Goal: Information Seeking & Learning: Check status

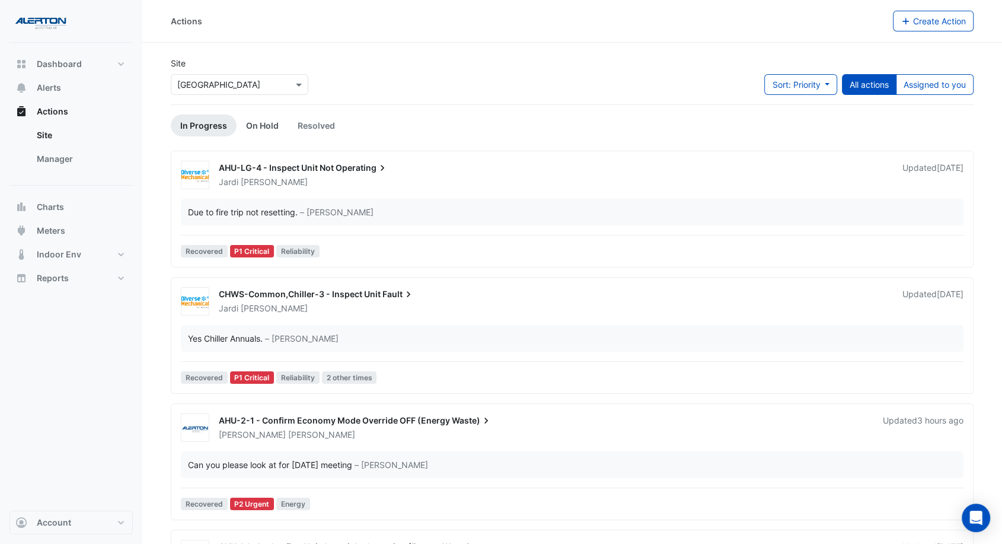
click at [267, 125] on link "On Hold" at bounding box center [263, 125] width 52 height 22
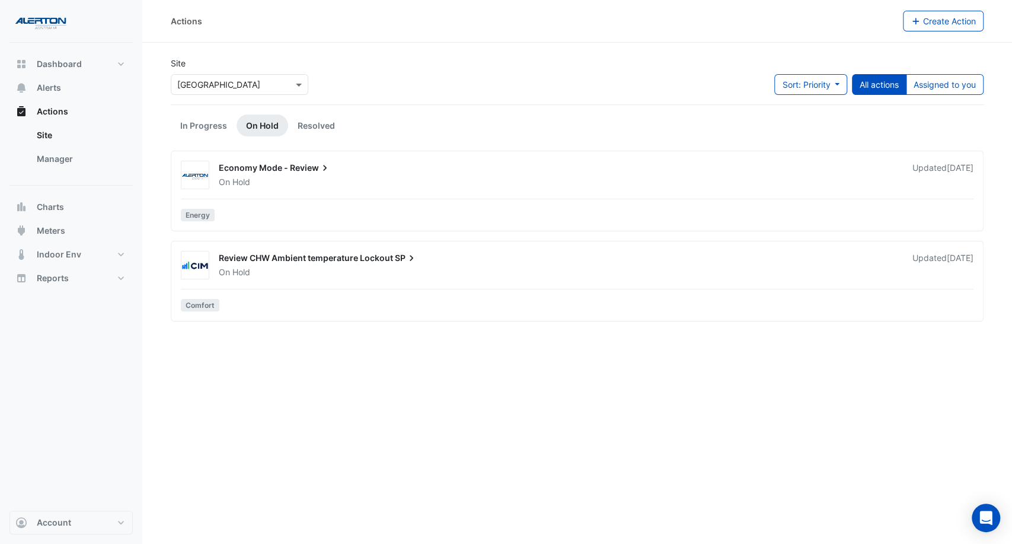
click at [267, 125] on link "On Hold" at bounding box center [263, 125] width 52 height 22
click at [296, 123] on link "Resolved" at bounding box center [316, 125] width 56 height 22
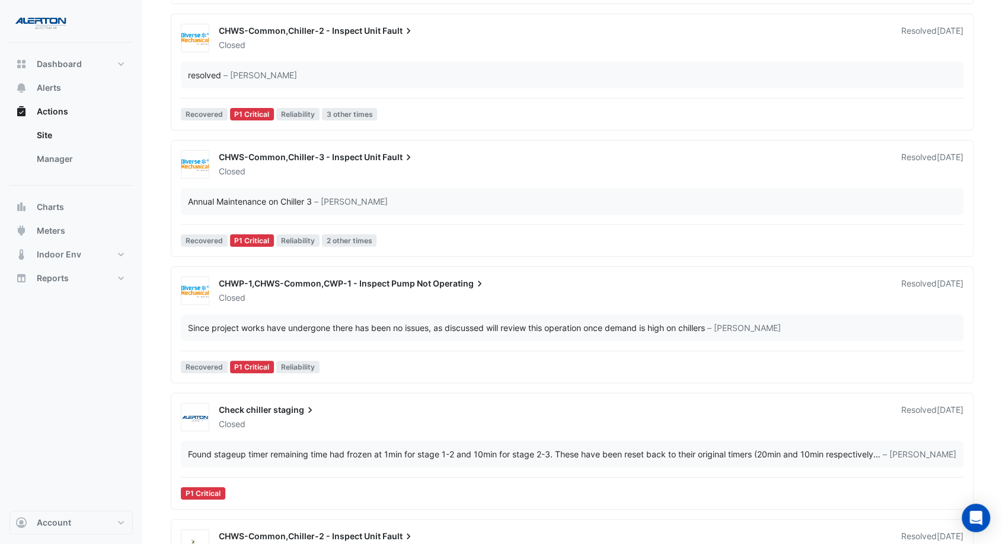
scroll to position [527, 0]
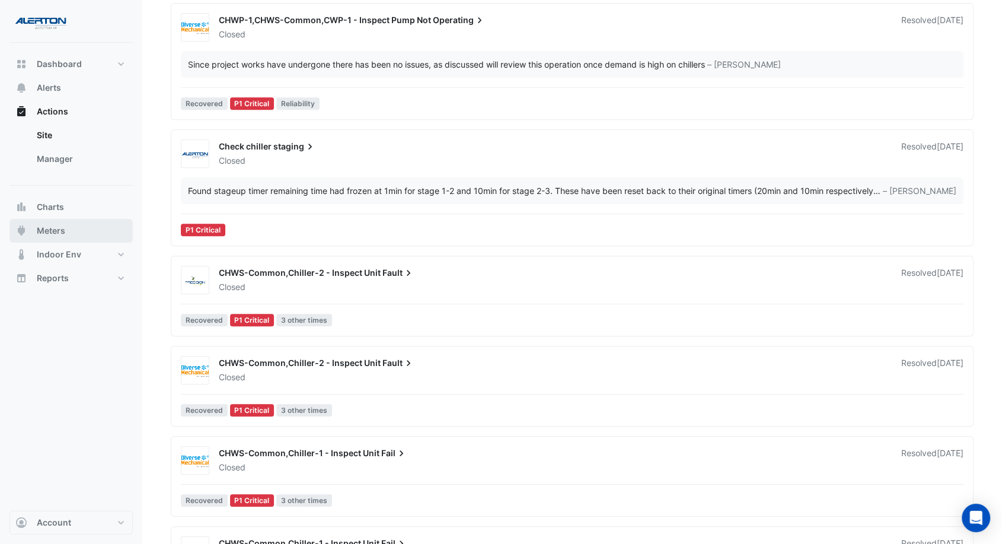
click at [51, 231] on span "Meters" at bounding box center [51, 231] width 28 height 12
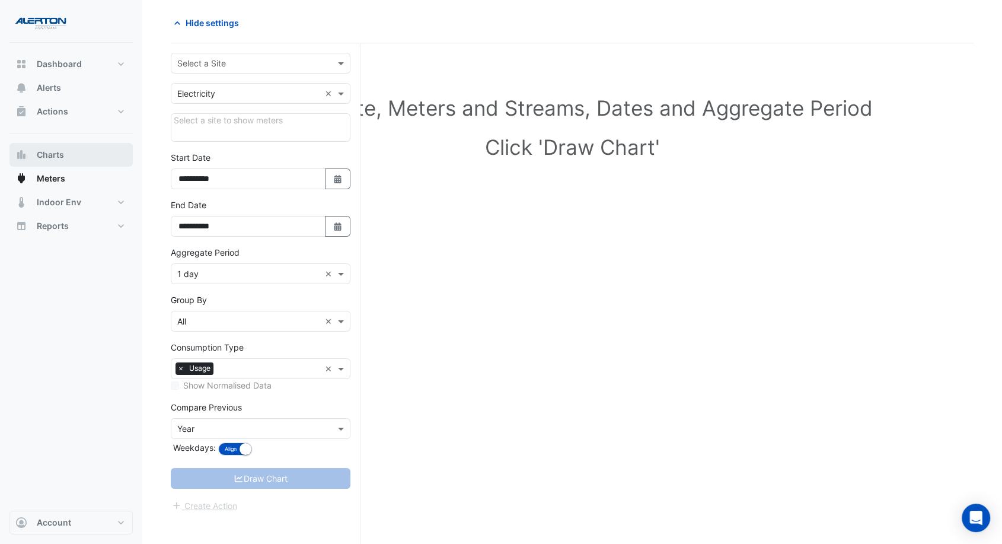
click at [52, 149] on span "Charts" at bounding box center [50, 155] width 27 height 12
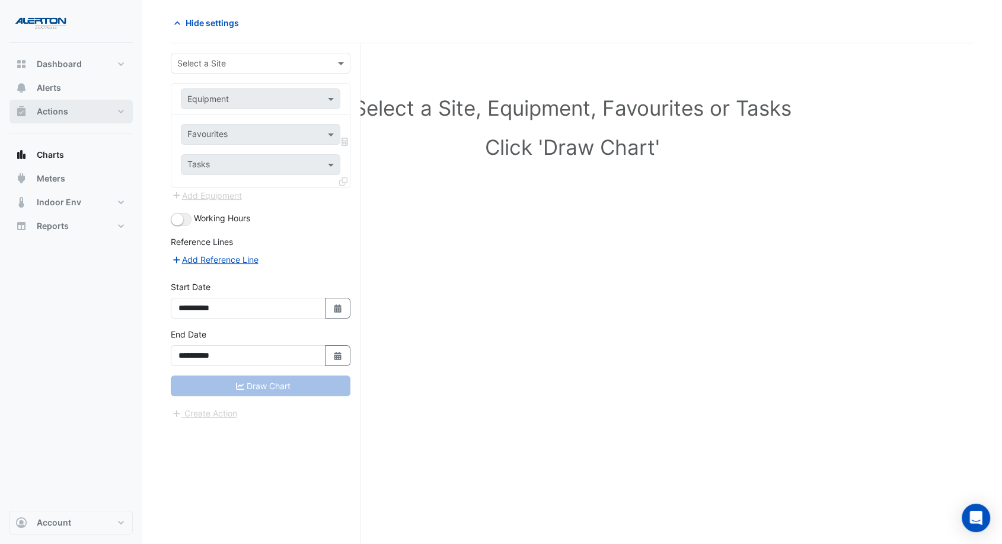
click at [58, 111] on span "Actions" at bounding box center [52, 112] width 31 height 12
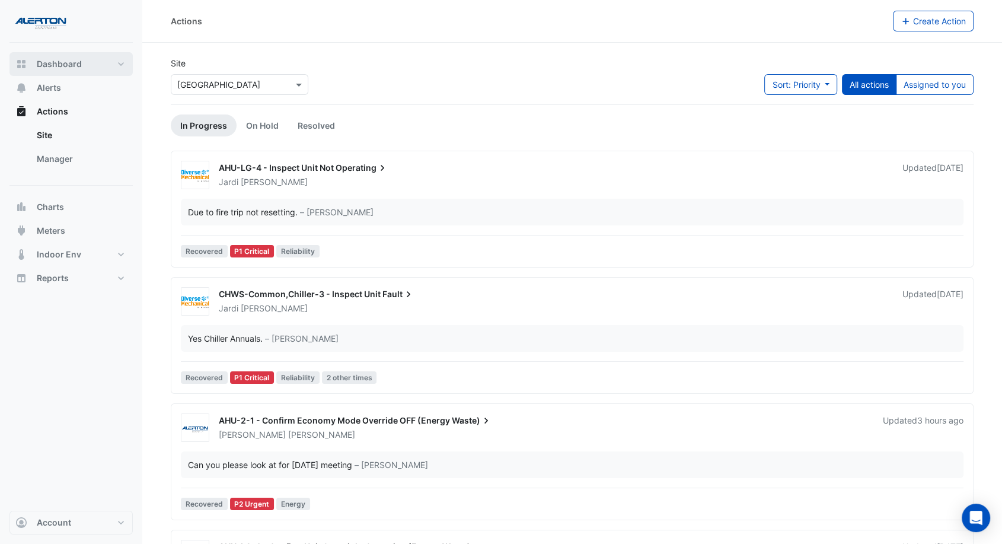
click at [62, 63] on span "Dashboard" at bounding box center [59, 64] width 45 height 12
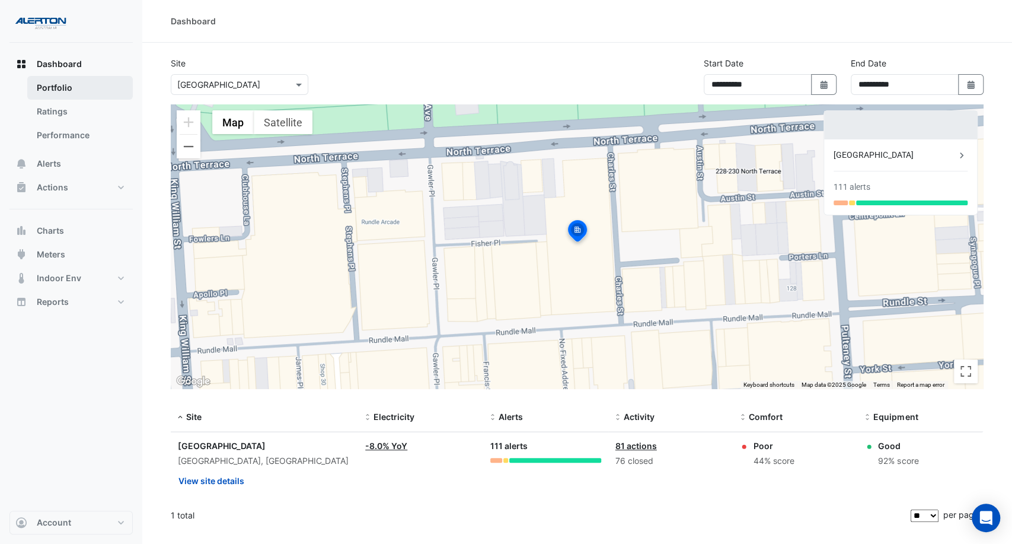
click at [63, 96] on link "Portfolio" at bounding box center [80, 88] width 106 height 24
click at [65, 84] on link "Portfolio" at bounding box center [80, 88] width 106 height 24
click at [59, 120] on link "Ratings" at bounding box center [80, 112] width 106 height 24
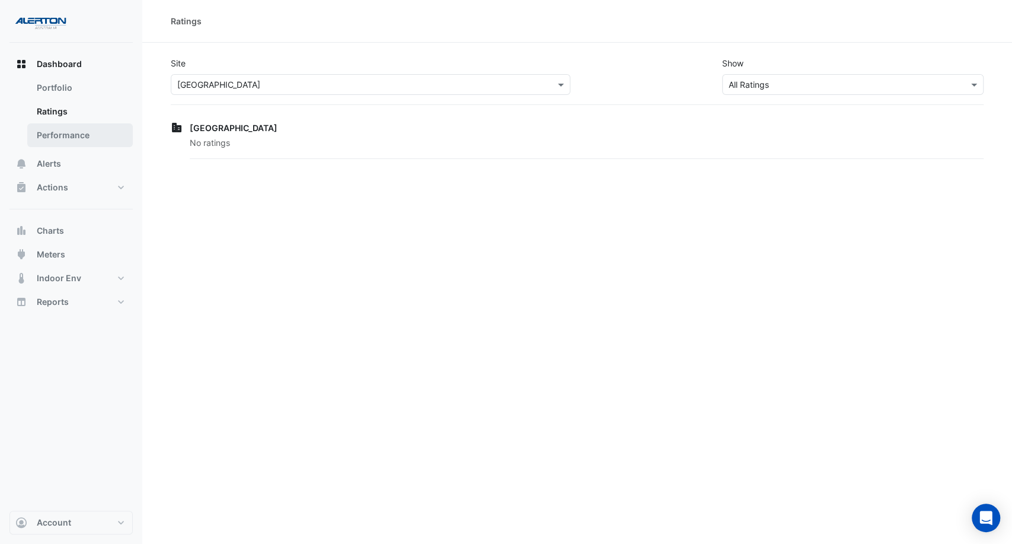
click at [62, 141] on link "Performance" at bounding box center [80, 135] width 106 height 24
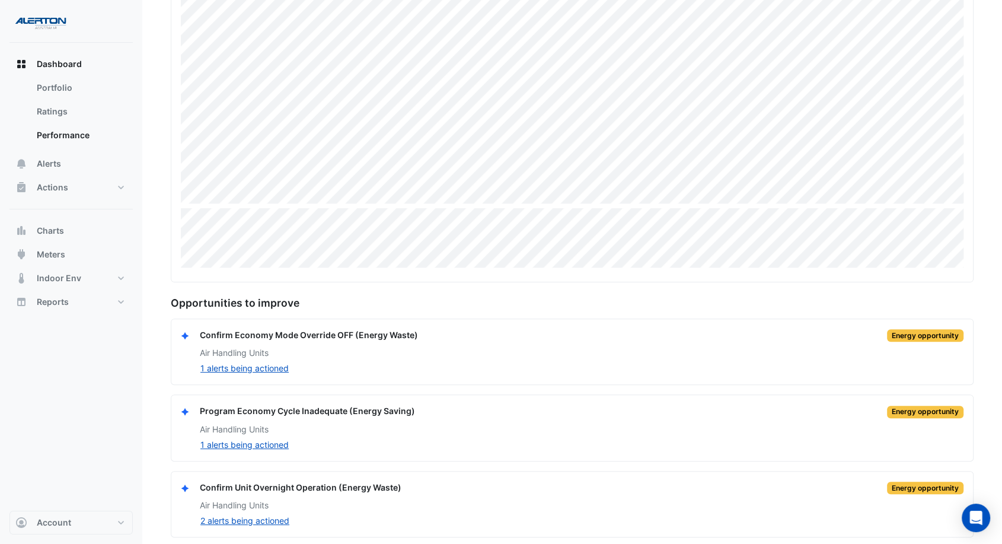
scroll to position [268, 0]
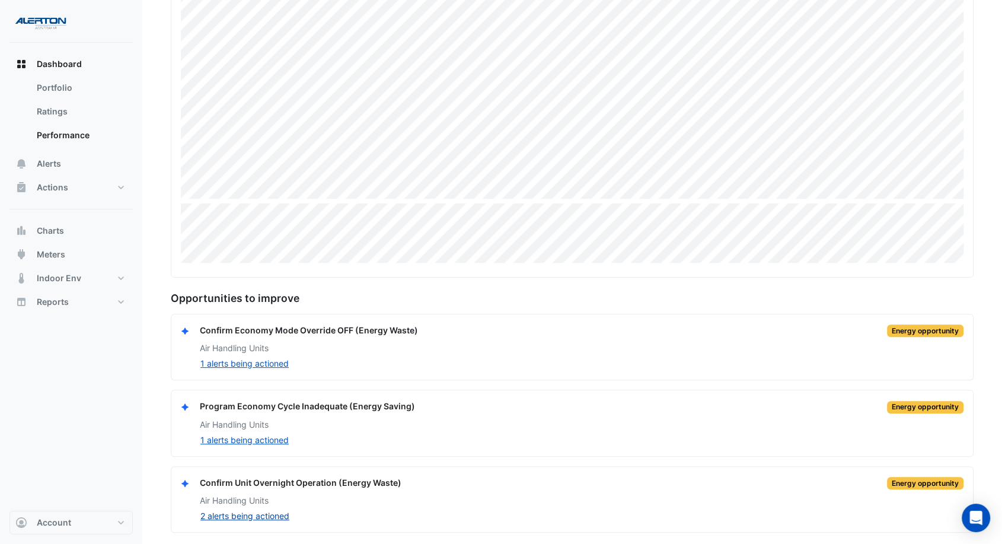
click at [231, 515] on button "2 alerts being actioned" at bounding box center [245, 516] width 90 height 14
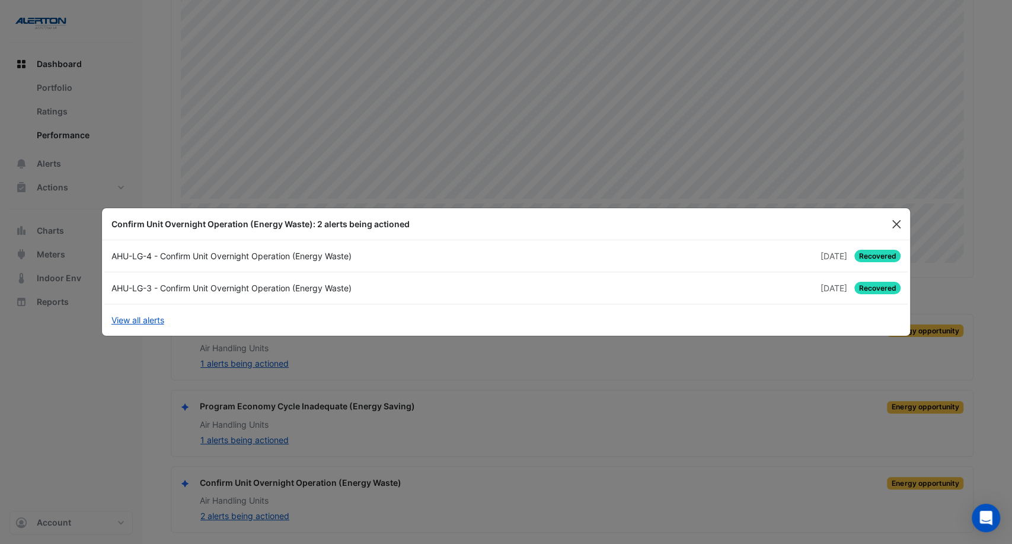
click at [901, 223] on button "Close" at bounding box center [897, 224] width 18 height 18
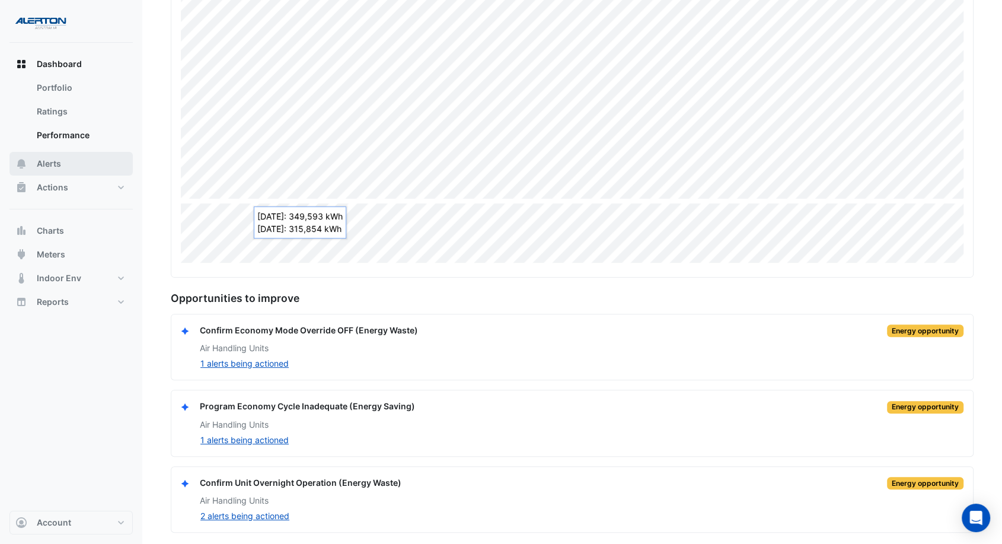
click at [69, 167] on button "Alerts" at bounding box center [70, 164] width 123 height 24
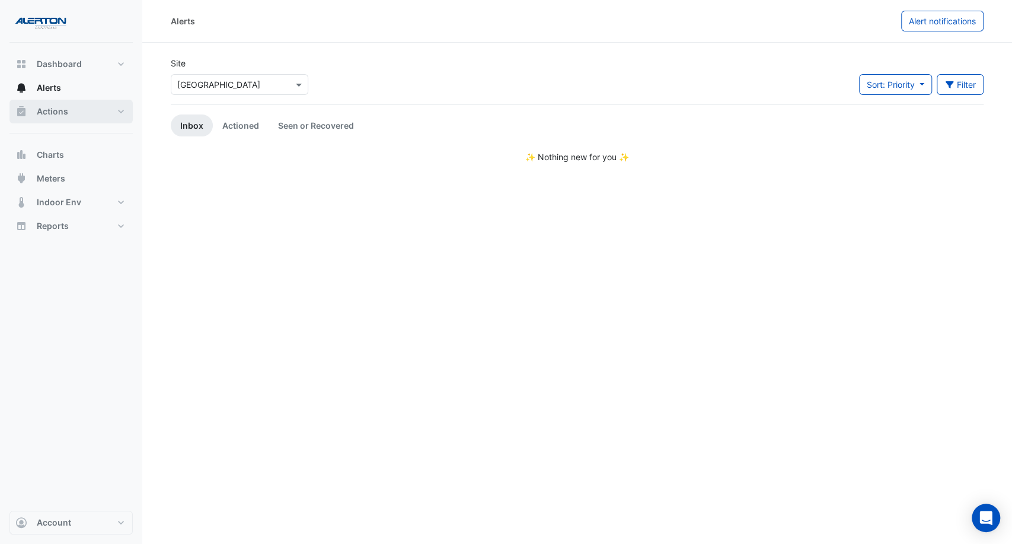
click at [61, 106] on span "Actions" at bounding box center [52, 112] width 31 height 12
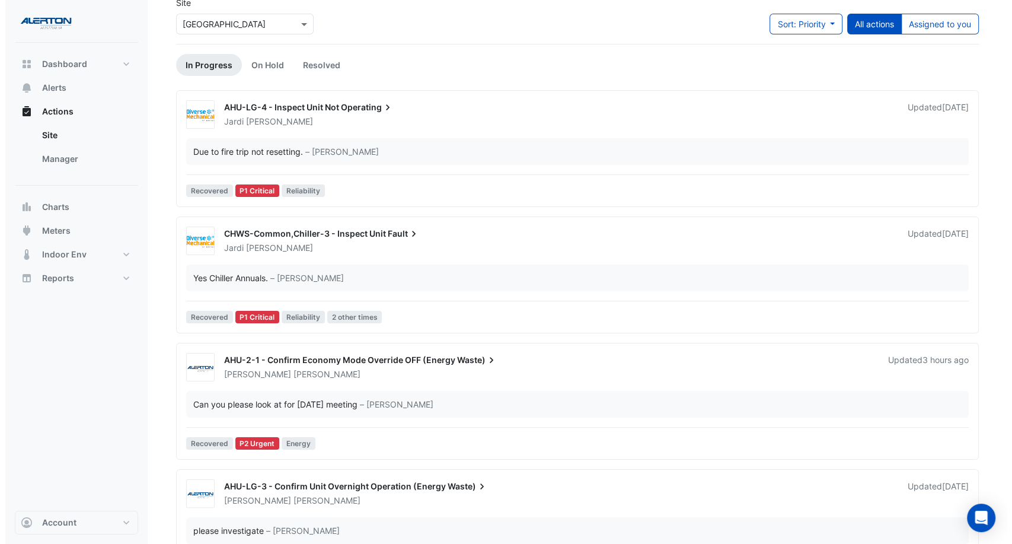
scroll to position [132, 0]
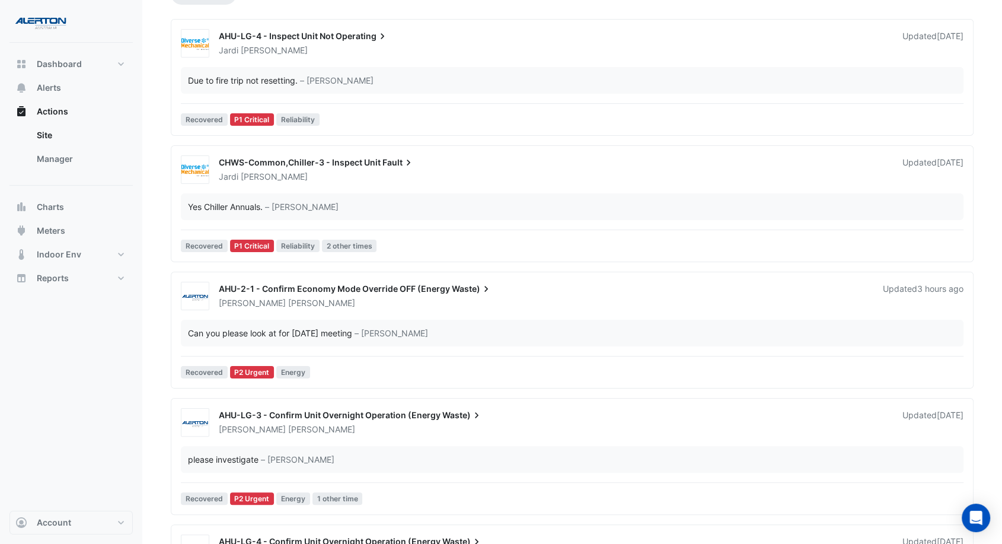
click at [410, 315] on div "AHU-2-1 - Confirm Economy Mode Override OFF (Energy Waste) [PERSON_NAME] Update…" at bounding box center [572, 332] width 792 height 101
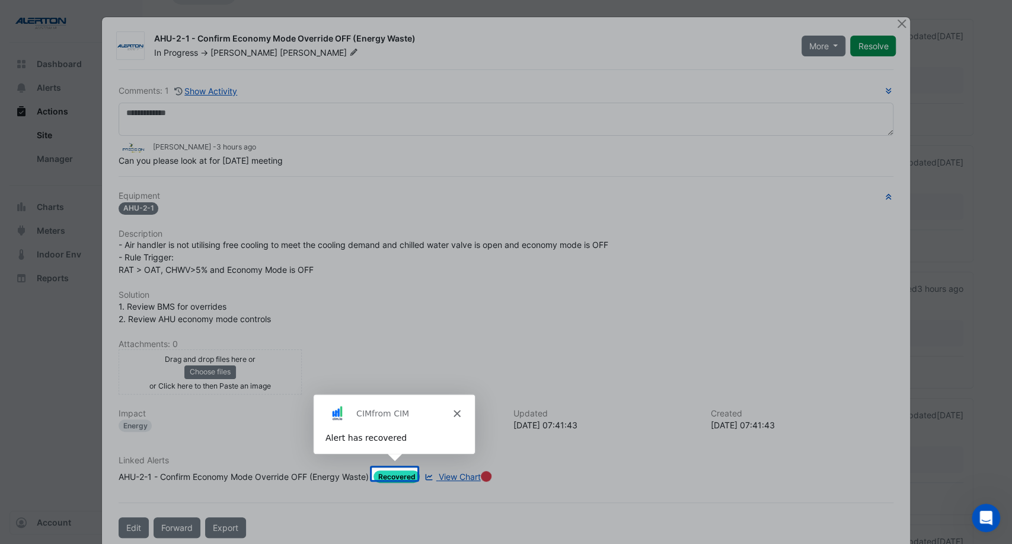
click at [453, 410] on div "CIM from CIM" at bounding box center [393, 413] width 161 height 38
click at [457, 411] on icon "Close" at bounding box center [456, 412] width 7 height 7
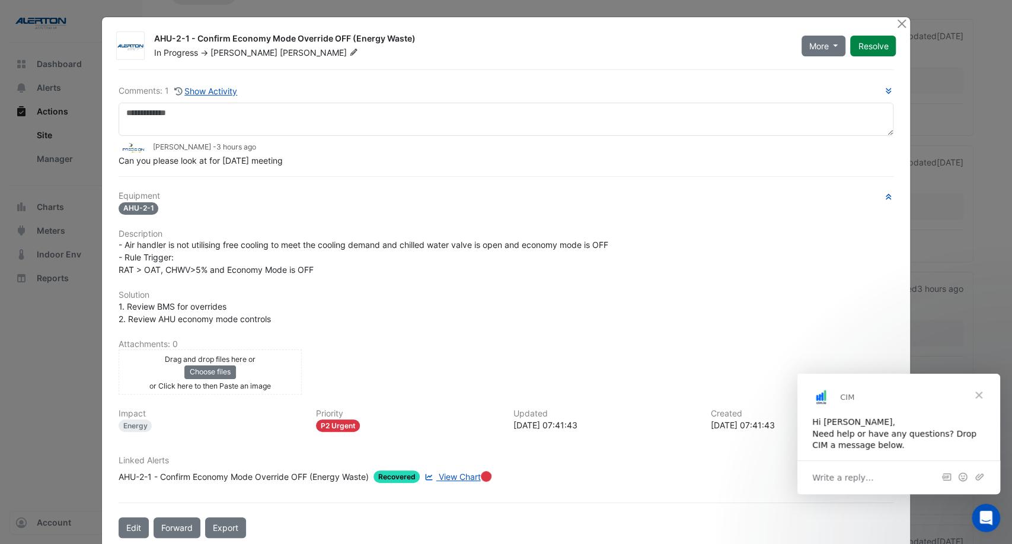
click at [982, 391] on span "Close" at bounding box center [979, 395] width 43 height 43
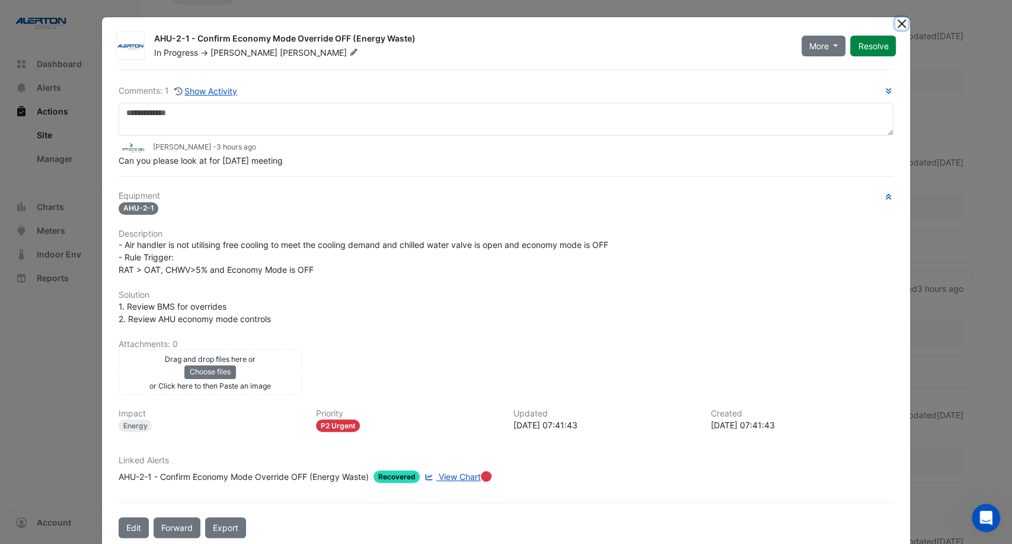
click at [896, 20] on button "Close" at bounding box center [902, 23] width 12 height 12
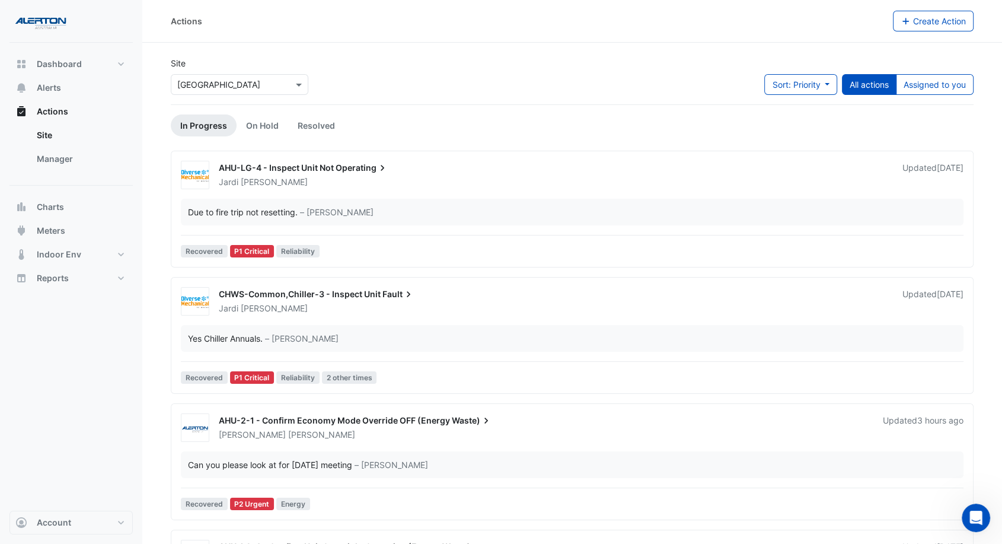
click at [460, 181] on div "[PERSON_NAME]" at bounding box center [554, 182] width 672 height 12
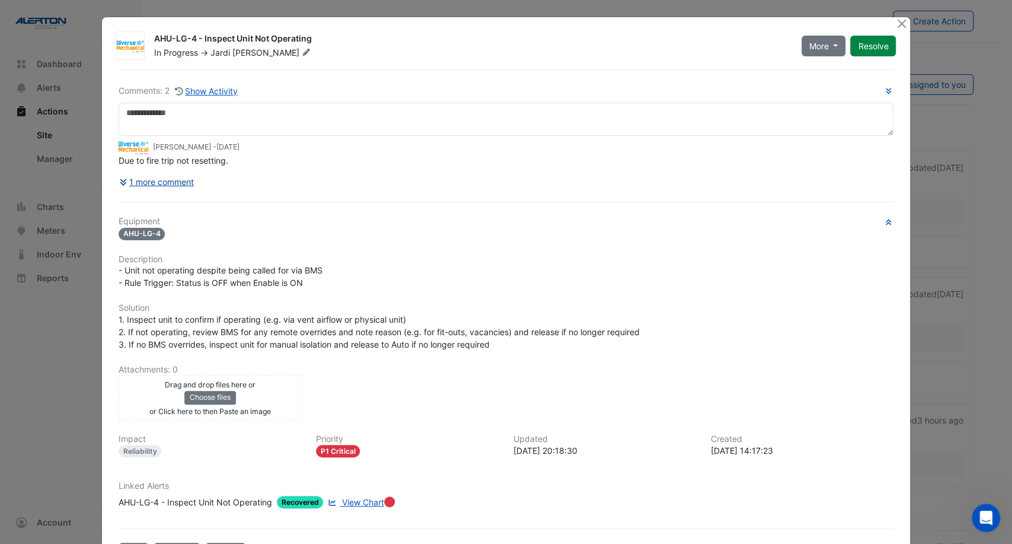
click at [161, 181] on button "1 more comment" at bounding box center [157, 181] width 77 height 21
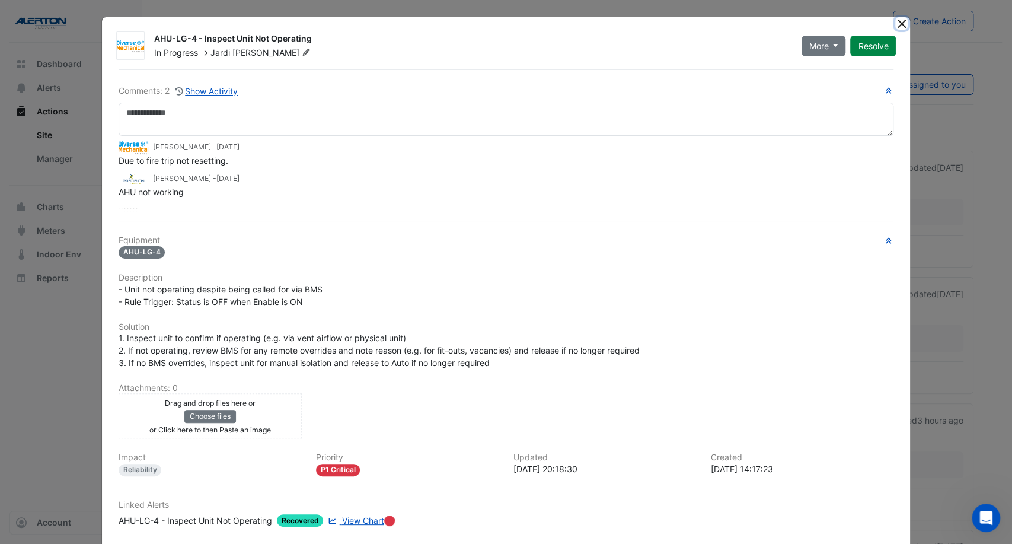
click at [896, 20] on button "Close" at bounding box center [902, 23] width 12 height 12
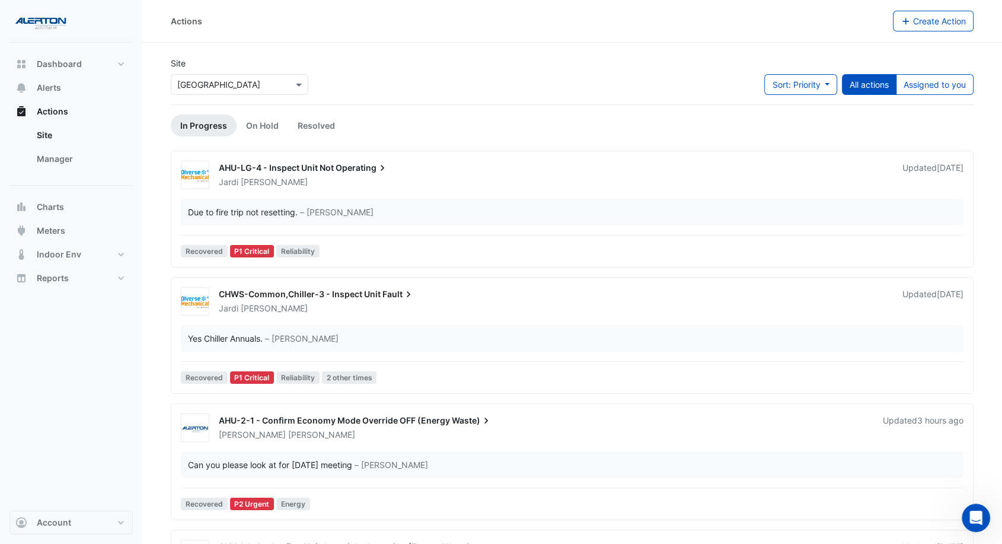
click at [494, 324] on div "CHWS-Common,Chiller-3 - Inspect Unit Fault [PERSON_NAME] Updated [DATE] Yes Chi…" at bounding box center [572, 337] width 792 height 101
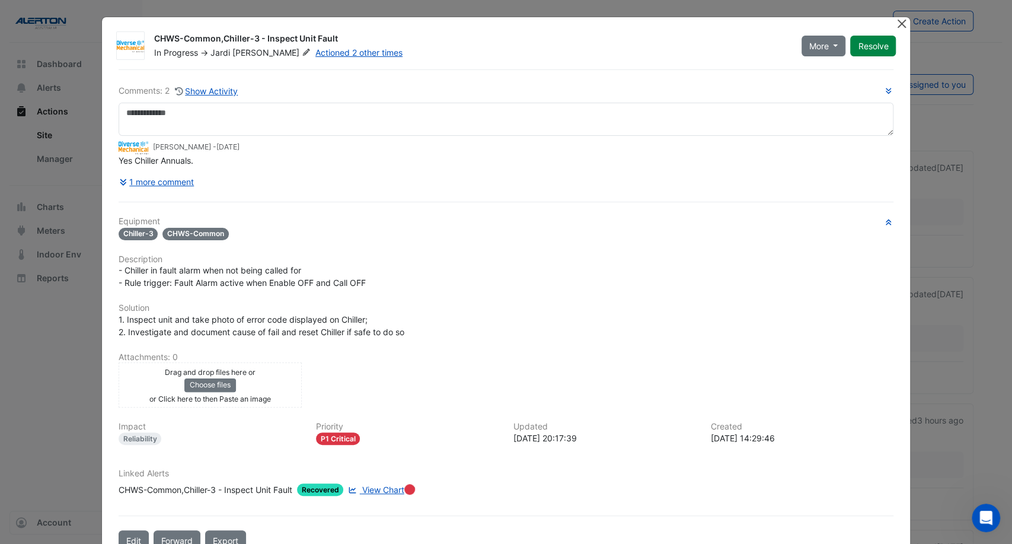
click at [896, 20] on button "Close" at bounding box center [902, 23] width 12 height 12
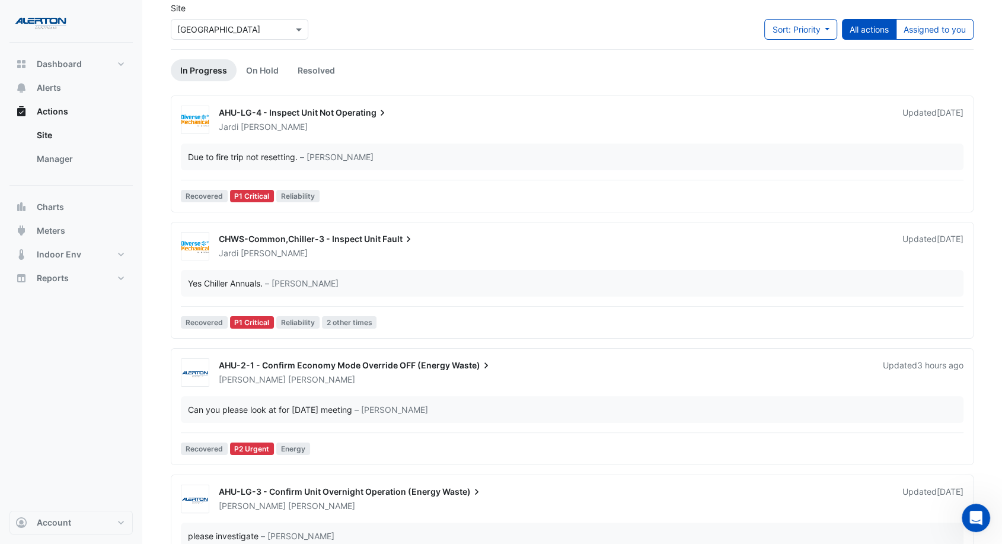
scroll to position [198, 0]
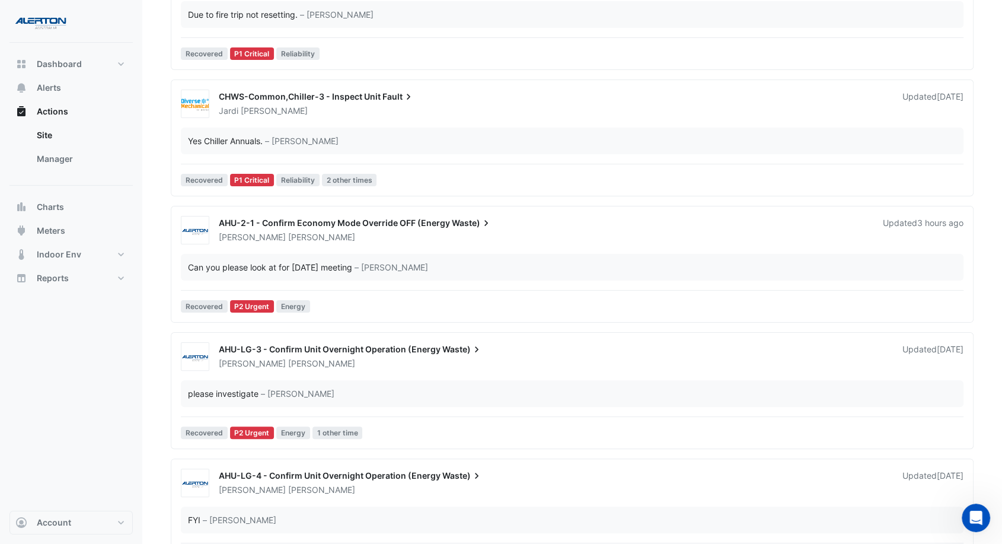
click at [555, 385] on div "please investigate – [PERSON_NAME]" at bounding box center [572, 393] width 783 height 27
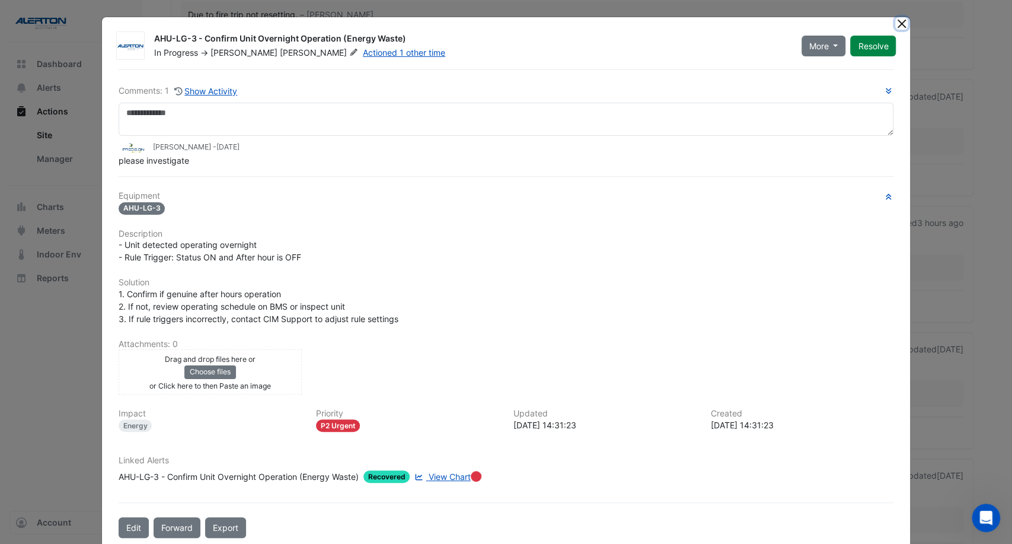
click at [902, 23] on button "Close" at bounding box center [902, 23] width 12 height 12
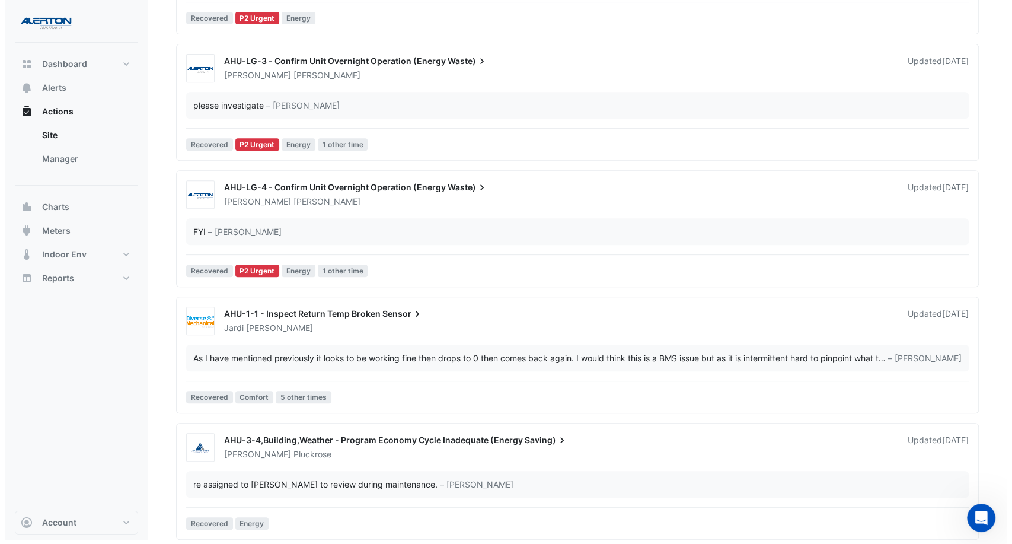
scroll to position [489, 0]
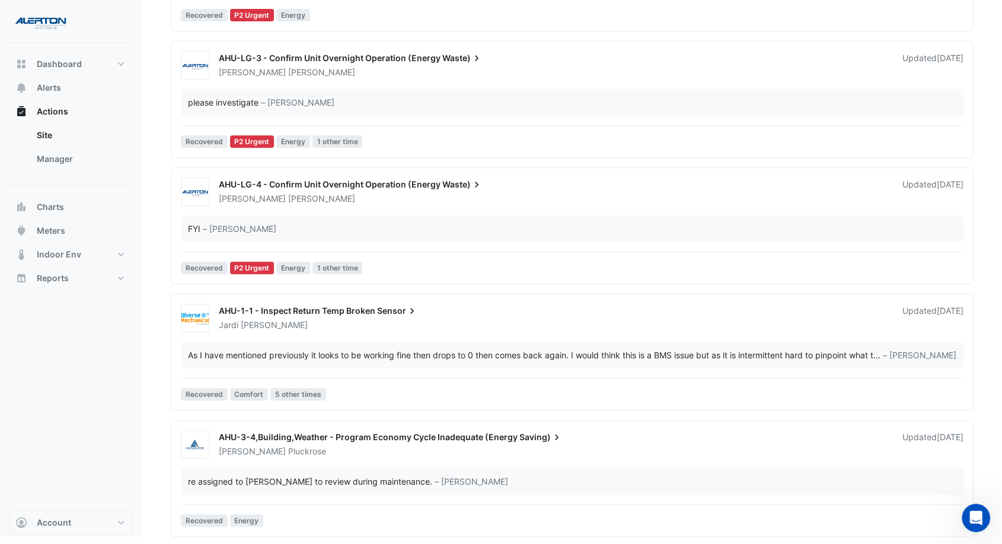
click at [344, 461] on div "AHU-3-4,Building,Weather - Program Economy Cycle Inadequate (Energy Saving) [PE…" at bounding box center [572, 480] width 792 height 101
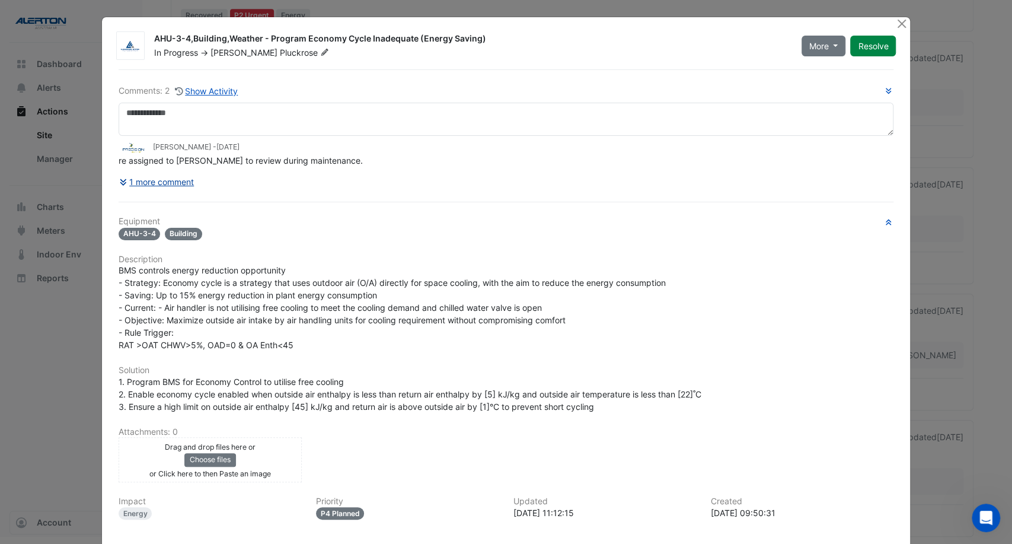
click at [149, 183] on button "1 more comment" at bounding box center [157, 181] width 77 height 21
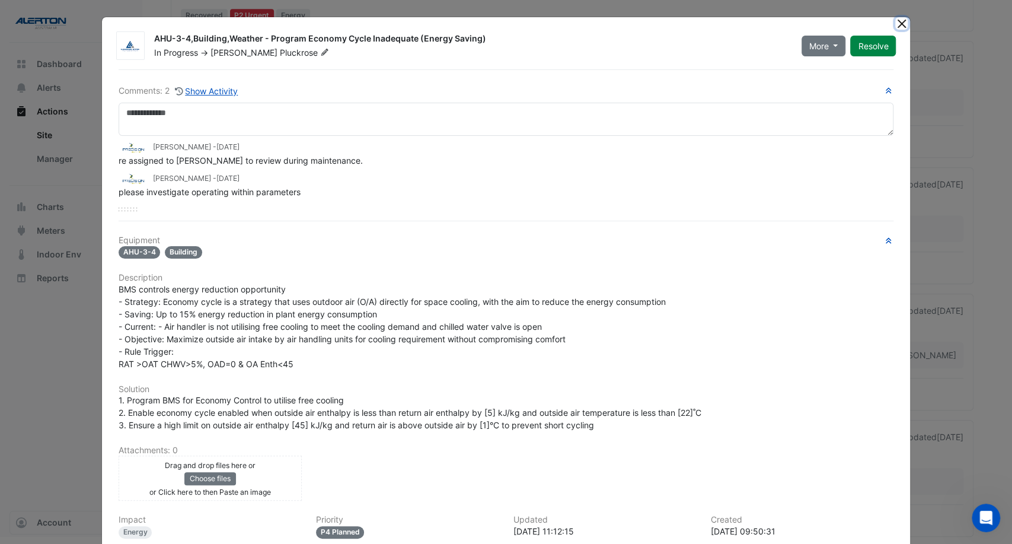
click at [896, 20] on button "Close" at bounding box center [902, 23] width 12 height 12
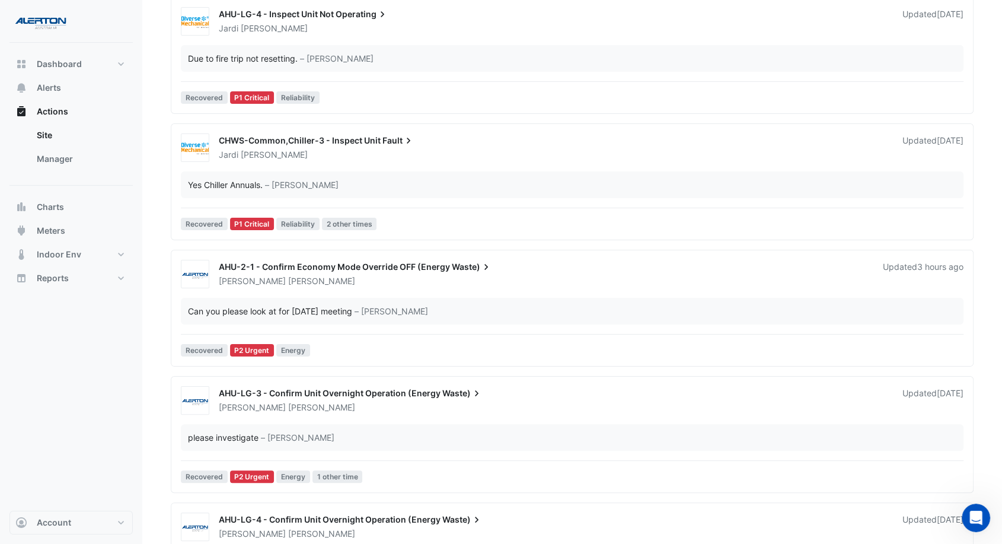
scroll to position [94, 0]
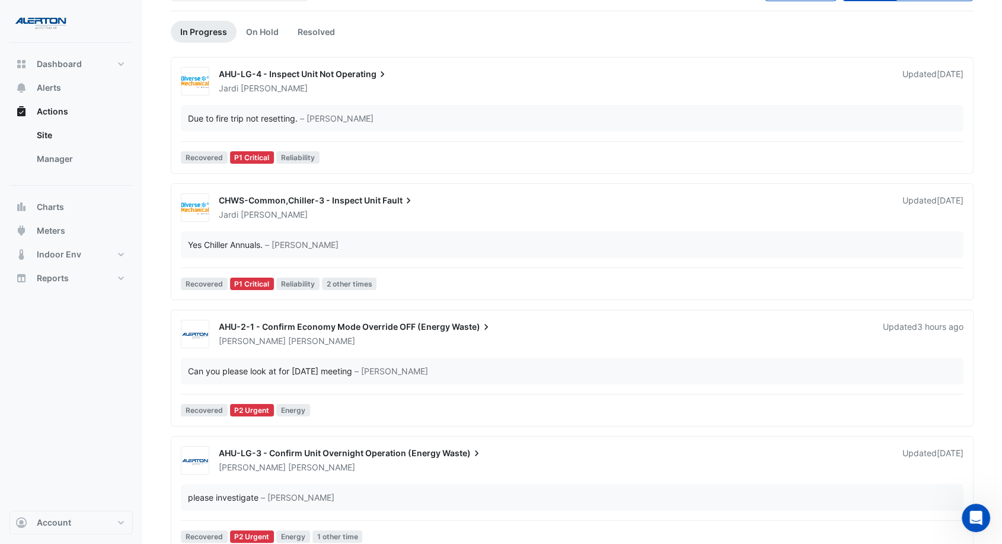
click at [479, 335] on div "[PERSON_NAME]" at bounding box center [544, 341] width 652 height 12
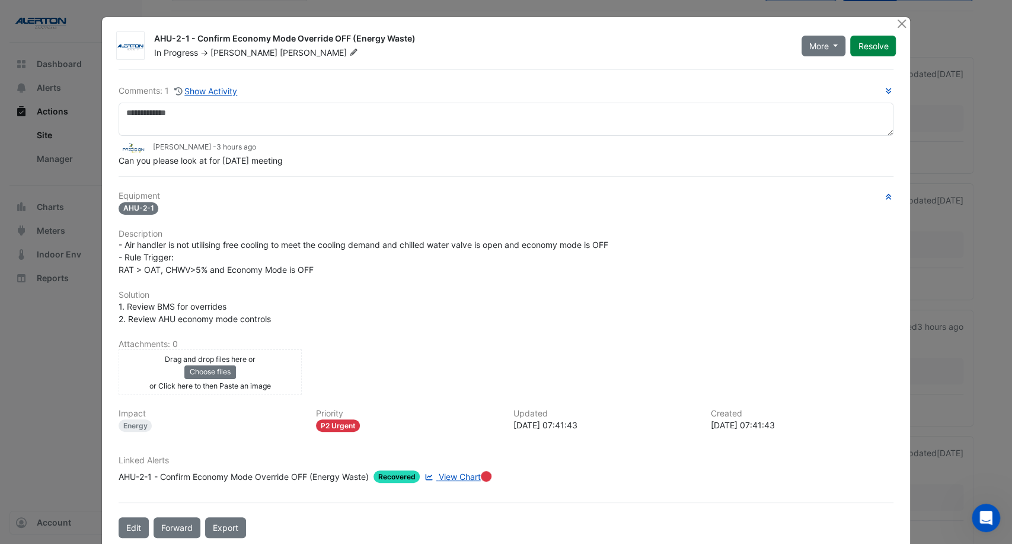
click at [138, 91] on div "Comments: 1 Show Activity" at bounding box center [179, 91] width 120 height 14
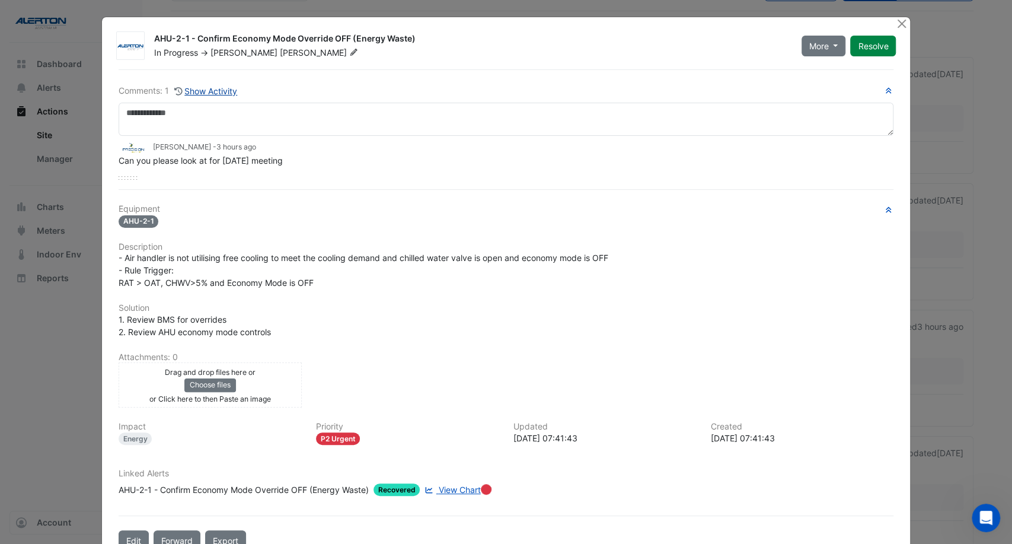
click at [216, 91] on button "Show Activity" at bounding box center [206, 91] width 65 height 14
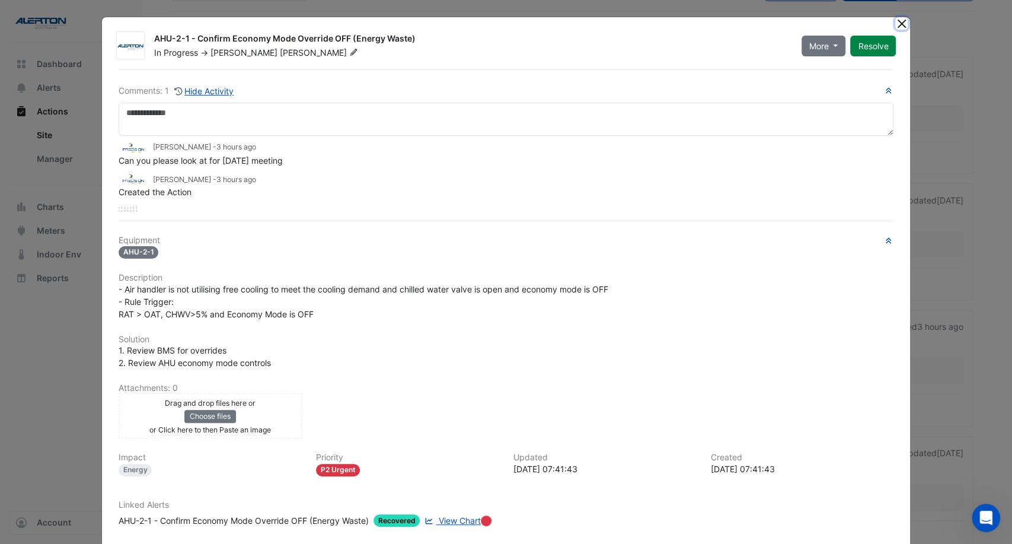
click at [896, 21] on button "Close" at bounding box center [902, 23] width 12 height 12
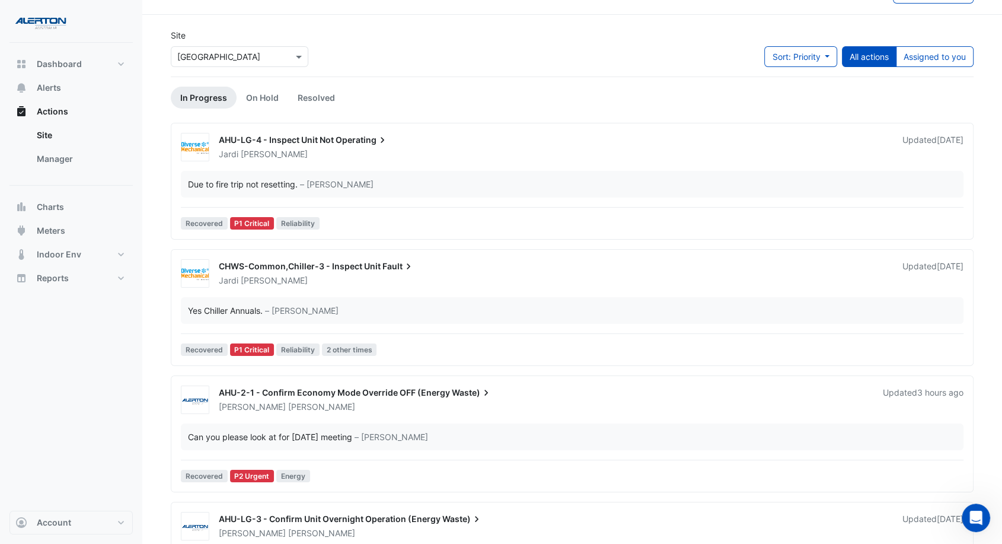
scroll to position [291, 0]
